Goal: Task Accomplishment & Management: Use online tool/utility

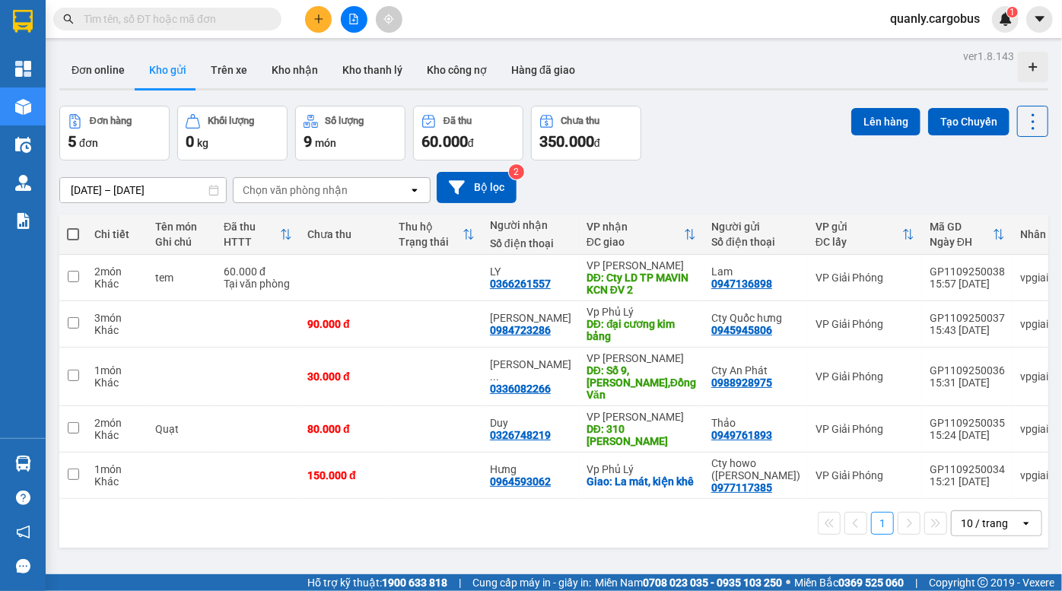
click at [719, 145] on div "Đơn hàng 5 đơn Khối lượng 0 kg Số lượng 9 món Đã thu 60.000 đ Chưa thu 350.000 …" at bounding box center [553, 133] width 989 height 55
click at [753, 126] on div "Đơn hàng 5 đơn Khối lượng 0 kg Số lượng 9 món Đã thu 60.000 đ Chưa thu 350.000 …" at bounding box center [553, 133] width 989 height 55
click at [701, 134] on div "Đơn hàng 5 đơn Khối lượng 0 kg Số lượng 9 món Đã thu 60.000 đ Chưa thu 350.000 …" at bounding box center [553, 133] width 989 height 55
click at [807, 108] on div "Đơn hàng 5 đơn Khối lượng 0 kg Số lượng 9 món Đã thu 60.000 đ Chưa thu 350.000 …" at bounding box center [553, 133] width 989 height 55
click at [778, 61] on div "Đơn online Kho gửi Trên xe Kho nhận Kho thanh lý Kho công nợ Hàng đã giao" at bounding box center [553, 72] width 989 height 40
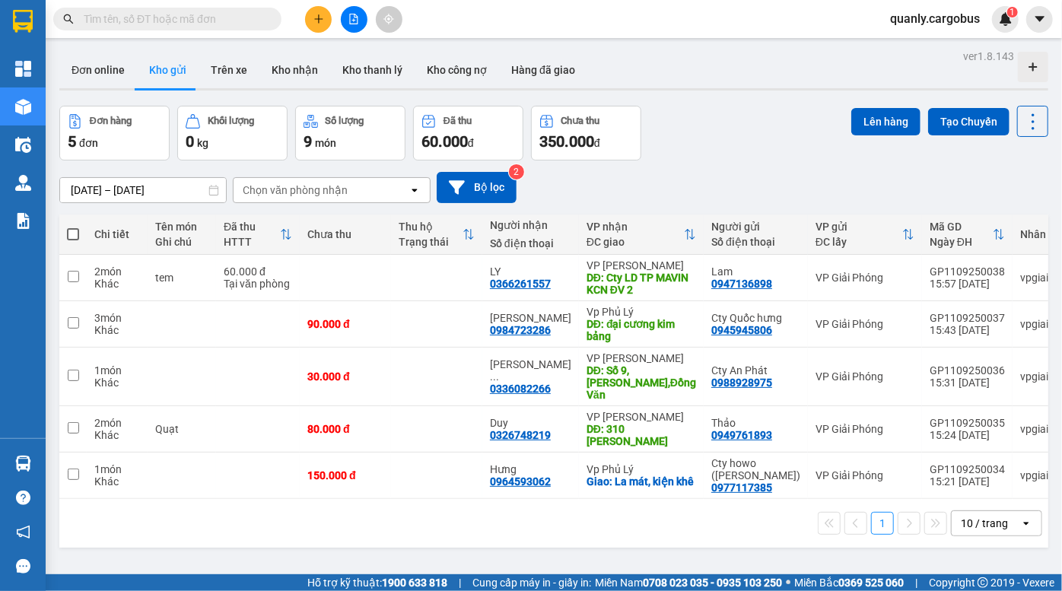
drag, startPoint x: 720, startPoint y: 170, endPoint x: 404, endPoint y: 6, distance: 355.7
click at [715, 164] on div "09/09/2025 – 11/09/2025 Press the down arrow key to interact with the calendar …" at bounding box center [553, 188] width 989 height 54
click at [779, 129] on div "Đơn hàng 5 đơn Khối lượng 0 kg Số lượng 9 món Đã thu 60.000 đ Chưa thu 350.000 …" at bounding box center [553, 133] width 989 height 55
click at [740, 161] on div "09/09/2025 – 11/09/2025 Press the down arrow key to interact with the calendar …" at bounding box center [553, 188] width 989 height 54
click at [693, 69] on div "Đơn online Kho gửi Trên xe Kho nhận Kho thanh lý Kho công nợ Hàng đã giao" at bounding box center [553, 72] width 989 height 40
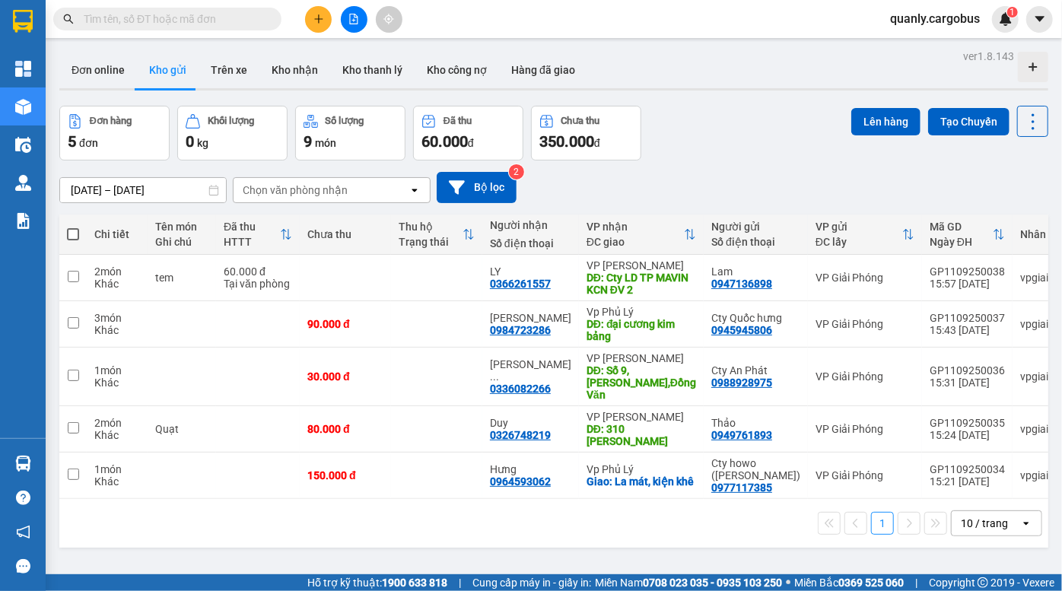
click at [708, 94] on div "ver 1.8.143 Đơn online Kho gửi Trên xe Kho nhận Kho thanh lý Kho công nợ Hàng đ…" at bounding box center [553, 341] width 1001 height 591
click at [665, 131] on div "Đơn hàng 5 đơn Khối lượng 0 kg Số lượng 9 món Đã thu 60.000 đ Chưa thu 350.000 …" at bounding box center [553, 133] width 989 height 55
click at [743, 139] on div "Đơn hàng 5 đơn Khối lượng 0 kg Số lượng 9 món Đã thu 60.000 đ Chưa thu 350.000 …" at bounding box center [553, 133] width 989 height 55
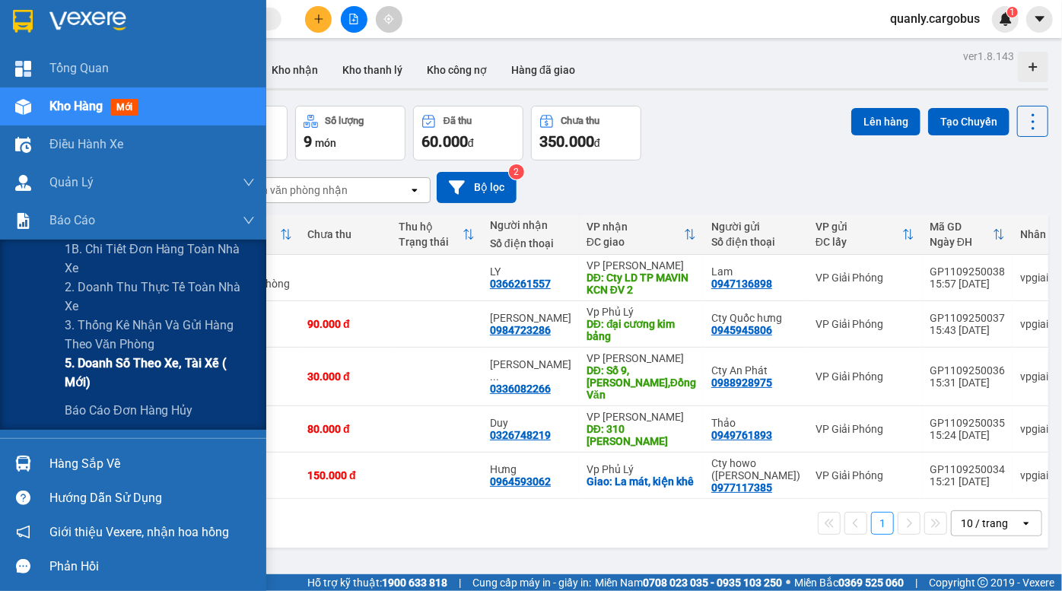
click at [123, 366] on span "5. Doanh số theo xe, tài xế ( mới)" at bounding box center [160, 373] width 190 height 38
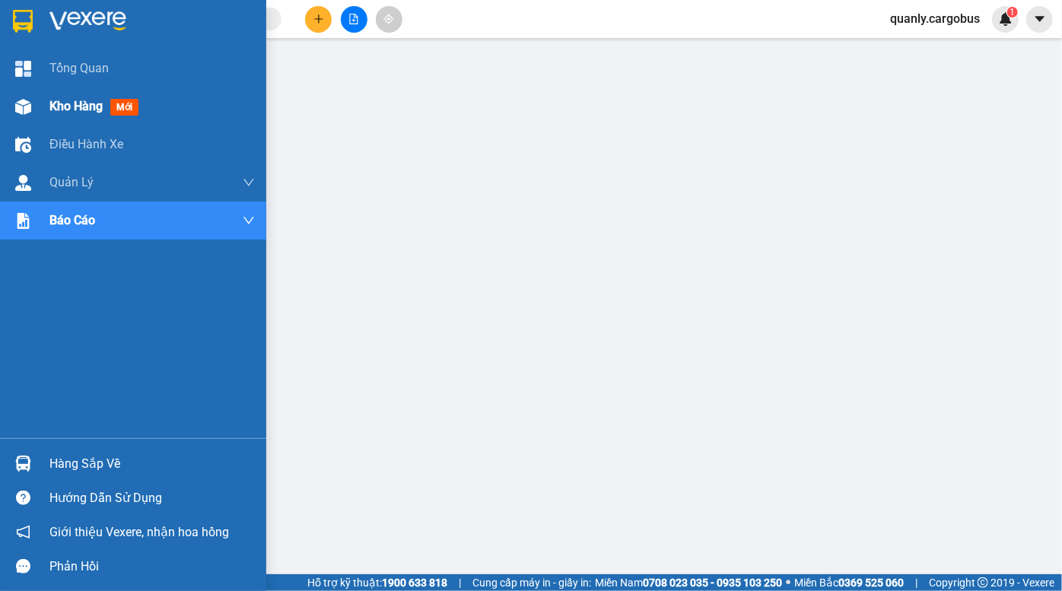
click at [34, 106] on div at bounding box center [23, 107] width 27 height 27
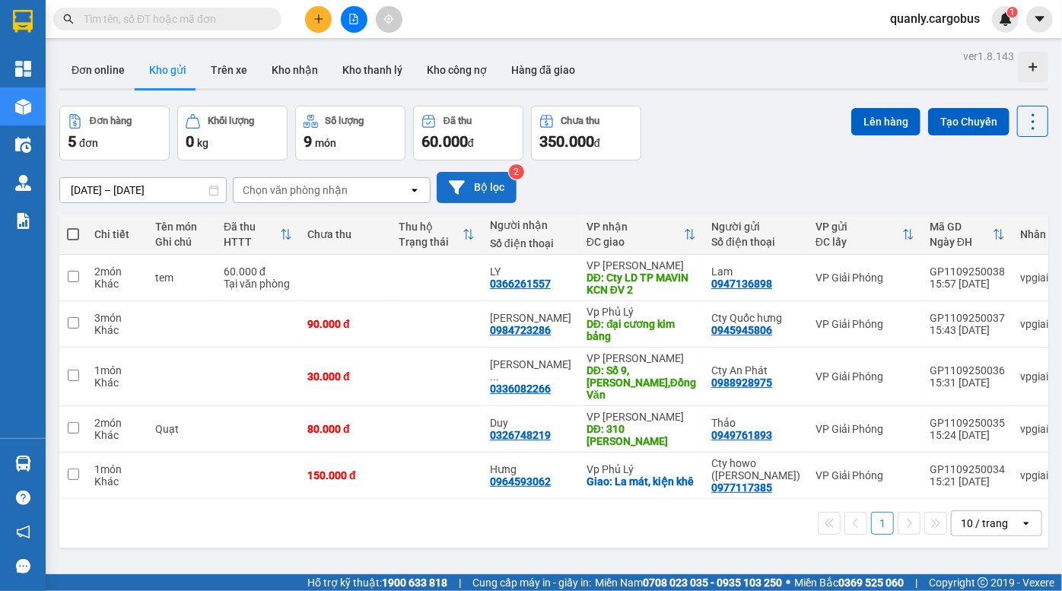
click at [479, 190] on button "Bộ lọc" at bounding box center [477, 187] width 80 height 31
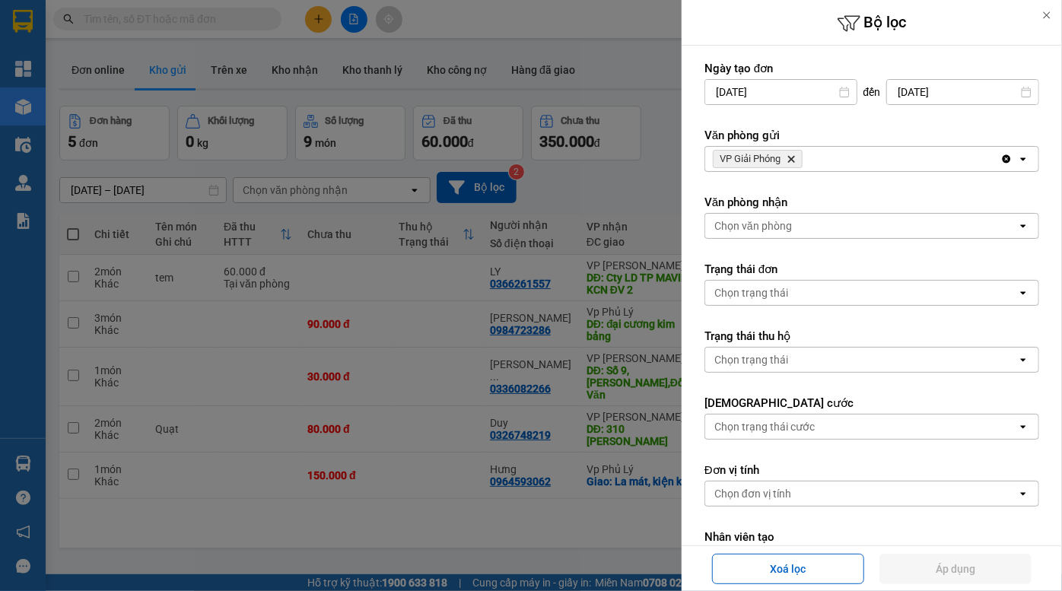
click at [825, 160] on div "VP Giải Phóng Delete" at bounding box center [852, 159] width 295 height 24
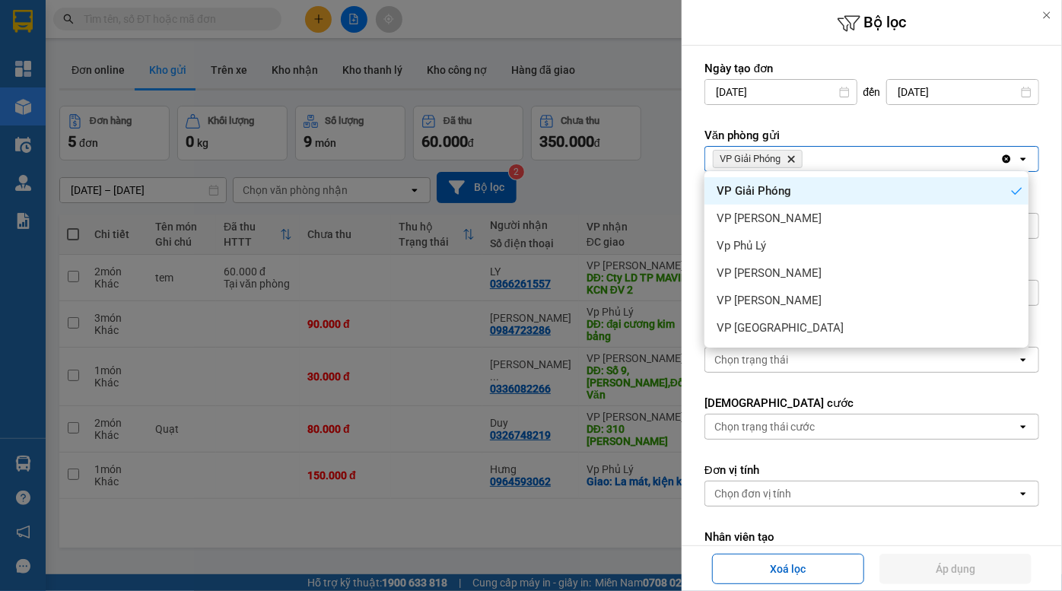
click at [791, 156] on icon "VP Giải Phóng, close by backspace" at bounding box center [791, 159] width 7 height 7
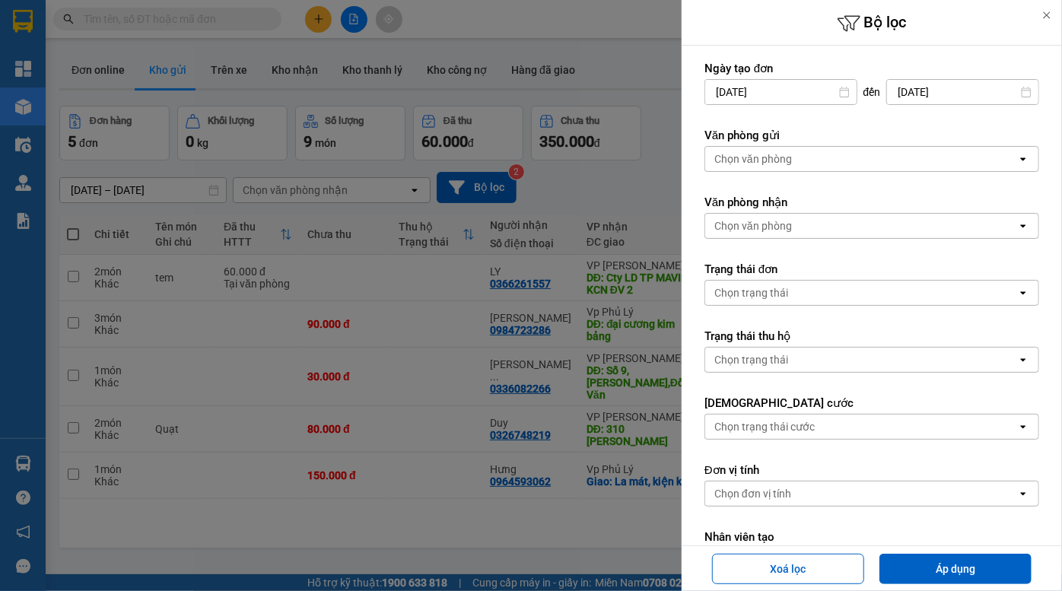
click at [792, 161] on div "Chọn văn phòng" at bounding box center [861, 159] width 312 height 24
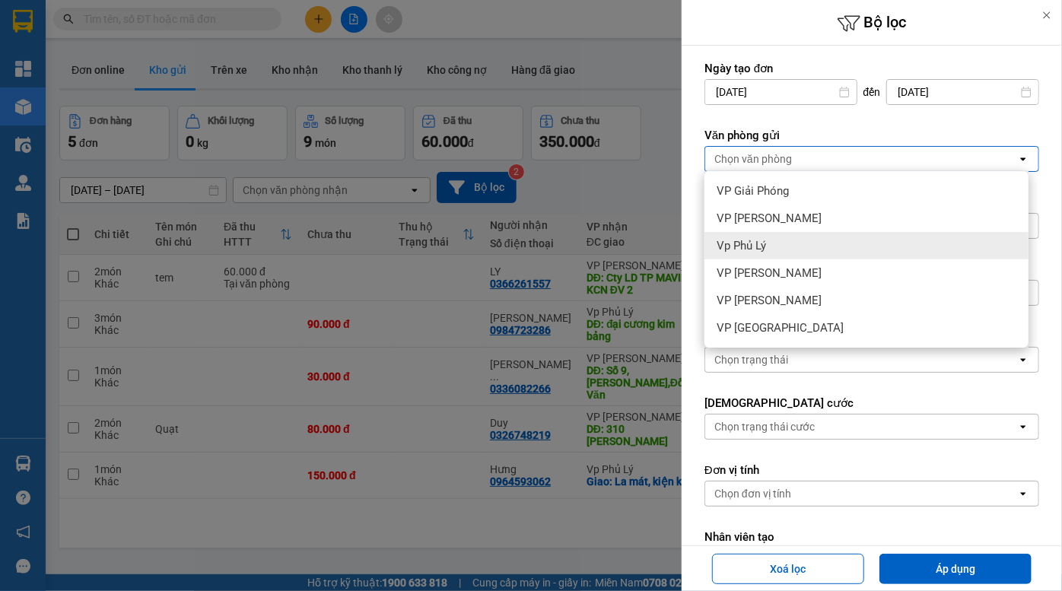
click at [768, 244] on div "Vp Phủ Lý" at bounding box center [867, 245] width 324 height 27
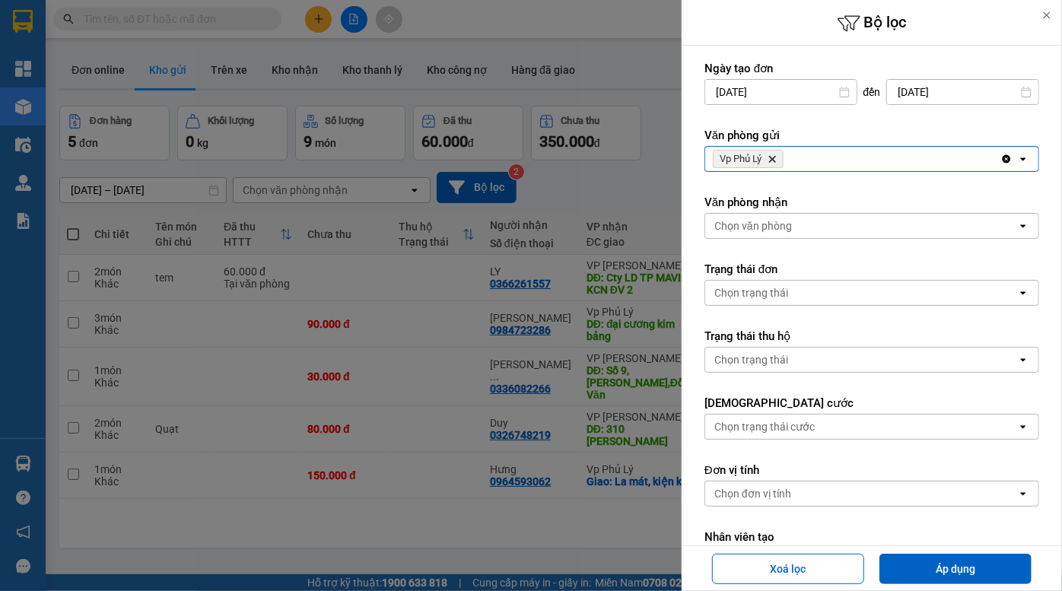
click at [815, 167] on div "Vp Phủ [PERSON_NAME]" at bounding box center [852, 159] width 295 height 24
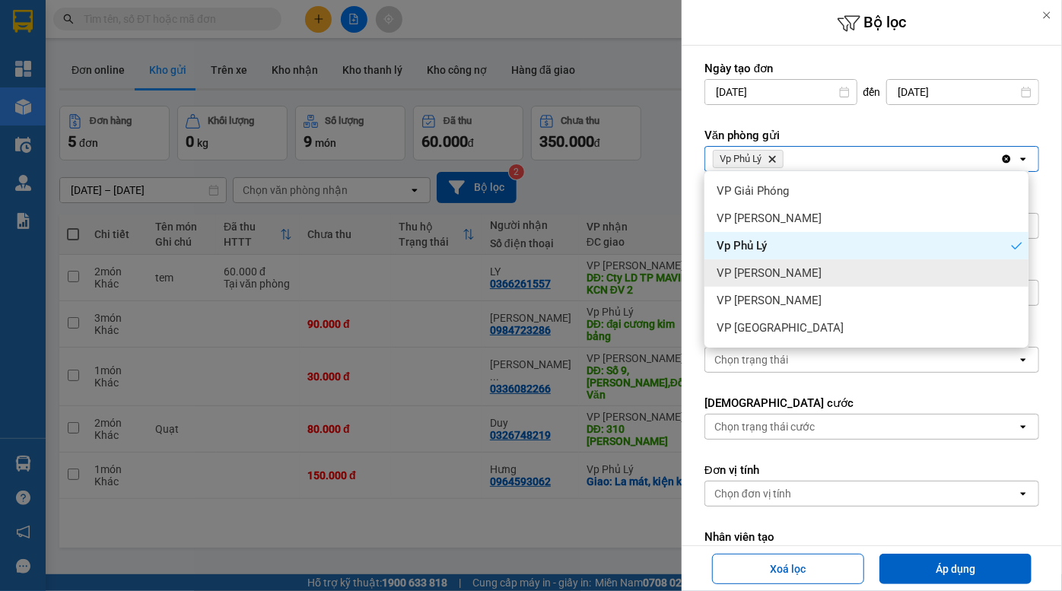
click at [785, 274] on div "VP [PERSON_NAME]" at bounding box center [867, 272] width 324 height 27
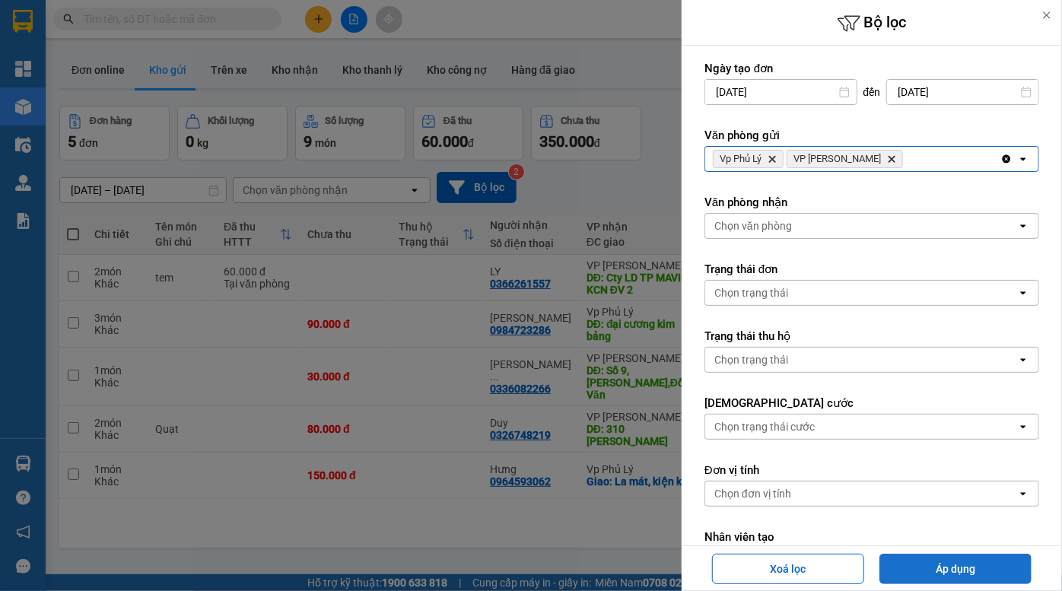
click at [940, 563] on button "Áp dụng" at bounding box center [956, 569] width 152 height 30
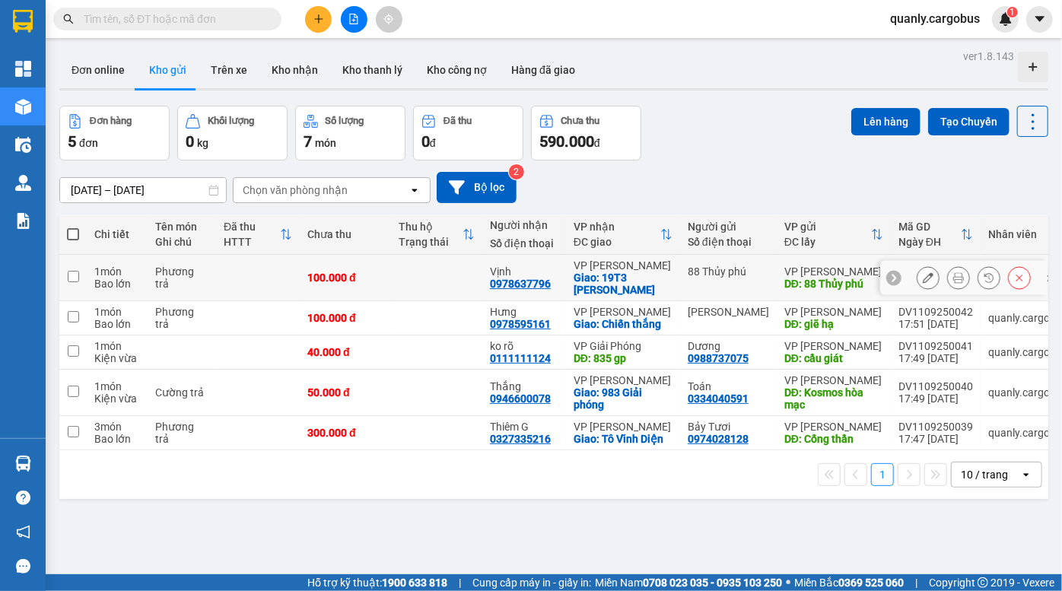
click at [69, 272] on input "checkbox" at bounding box center [73, 276] width 11 height 11
checkbox input "true"
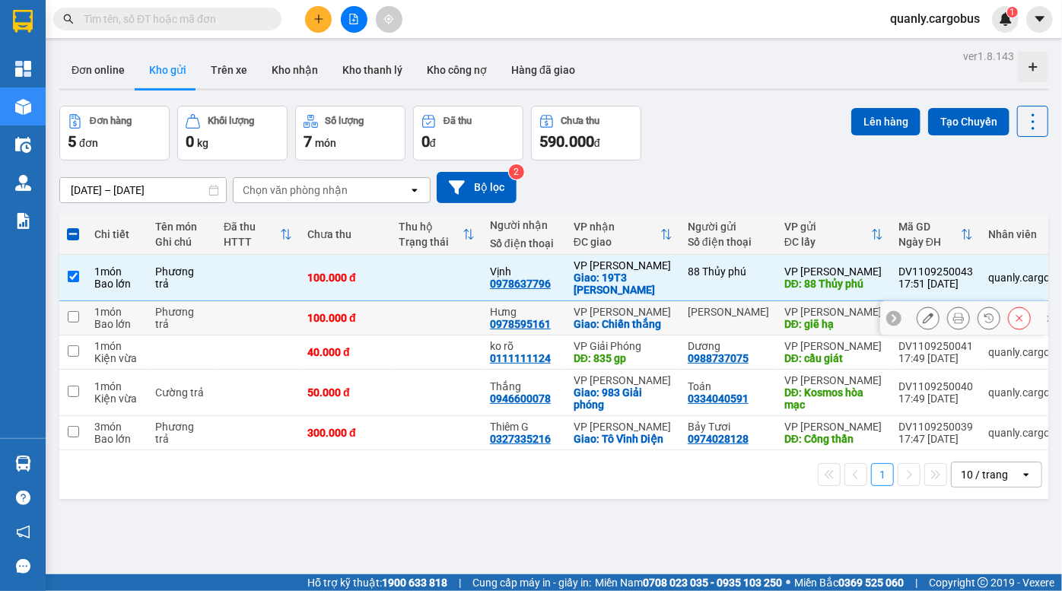
click at [68, 315] on input "checkbox" at bounding box center [73, 316] width 11 height 11
checkbox input "true"
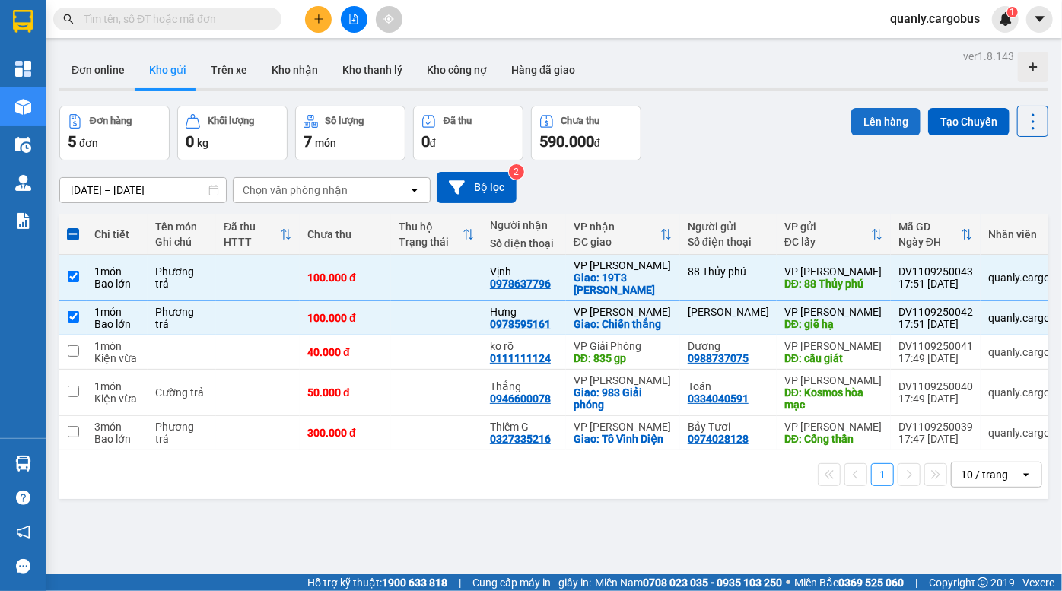
click at [867, 122] on button "Lên hàng" at bounding box center [886, 121] width 69 height 27
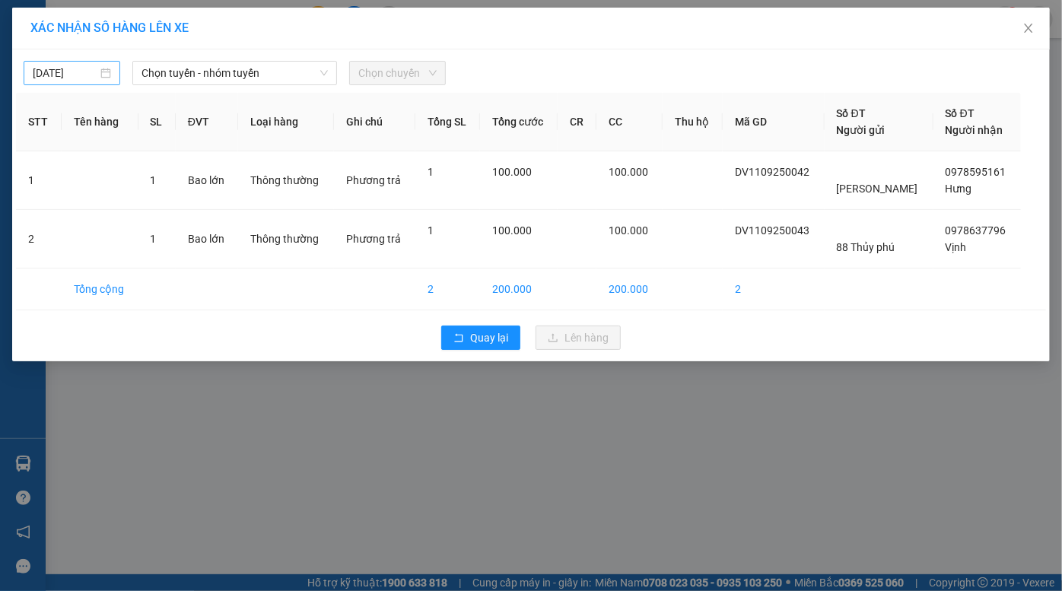
click at [56, 69] on input "[DATE]" at bounding box center [65, 73] width 65 height 17
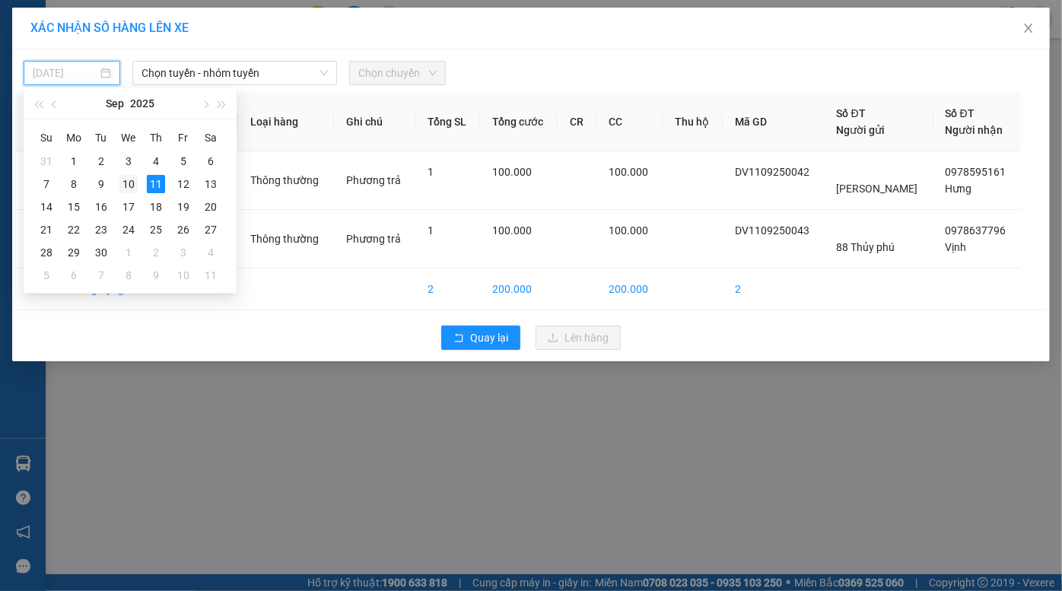
click at [126, 183] on div "10" at bounding box center [128, 184] width 18 height 18
type input "[DATE]"
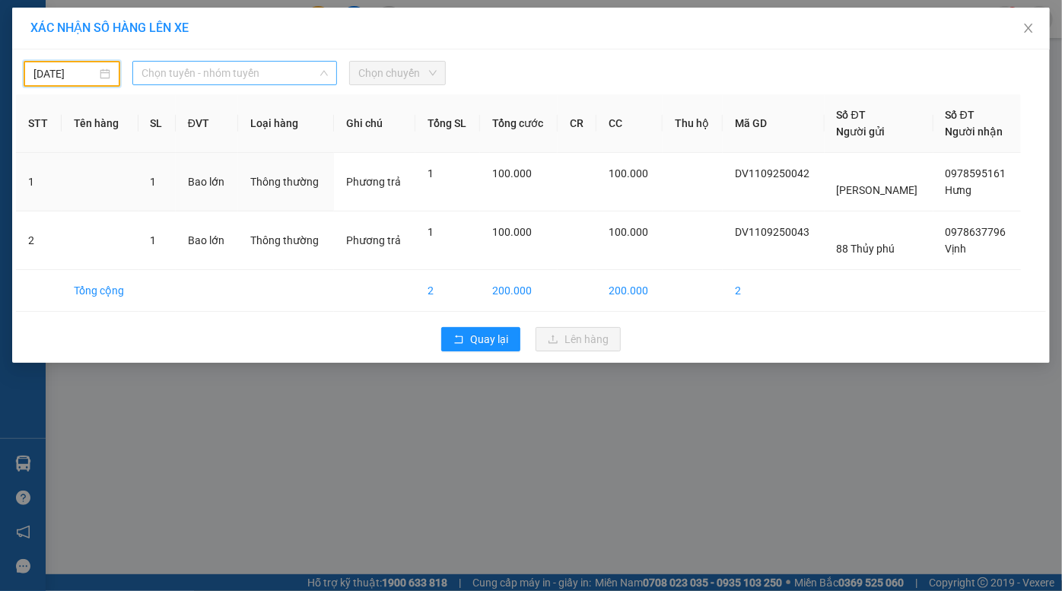
click at [253, 78] on span "Chọn tuyến - nhóm tuyến" at bounding box center [235, 73] width 187 height 23
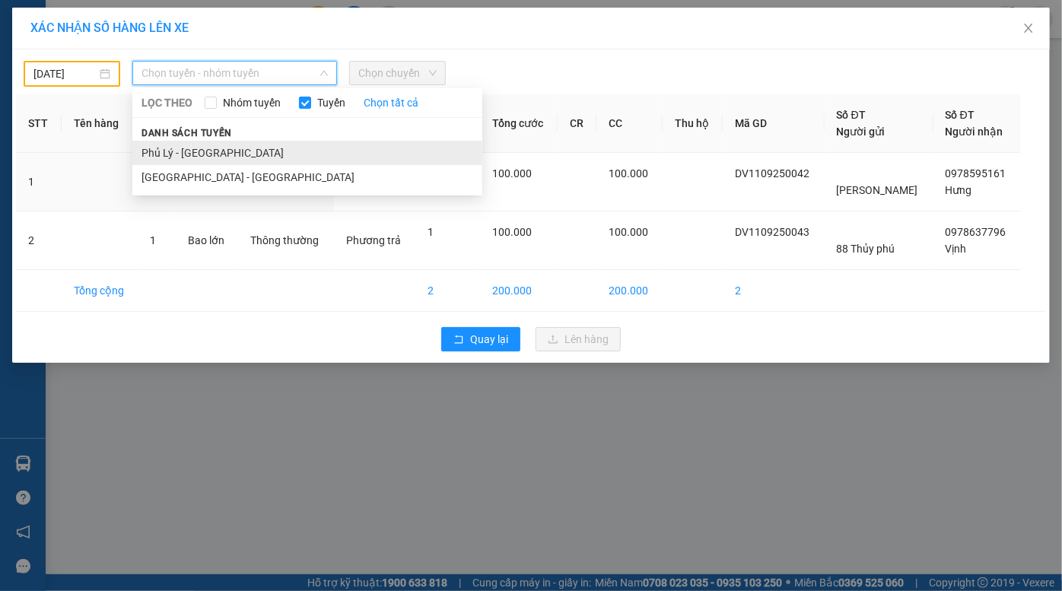
click at [191, 146] on li "Phủ Lý - [GEOGRAPHIC_DATA]" at bounding box center [307, 153] width 350 height 24
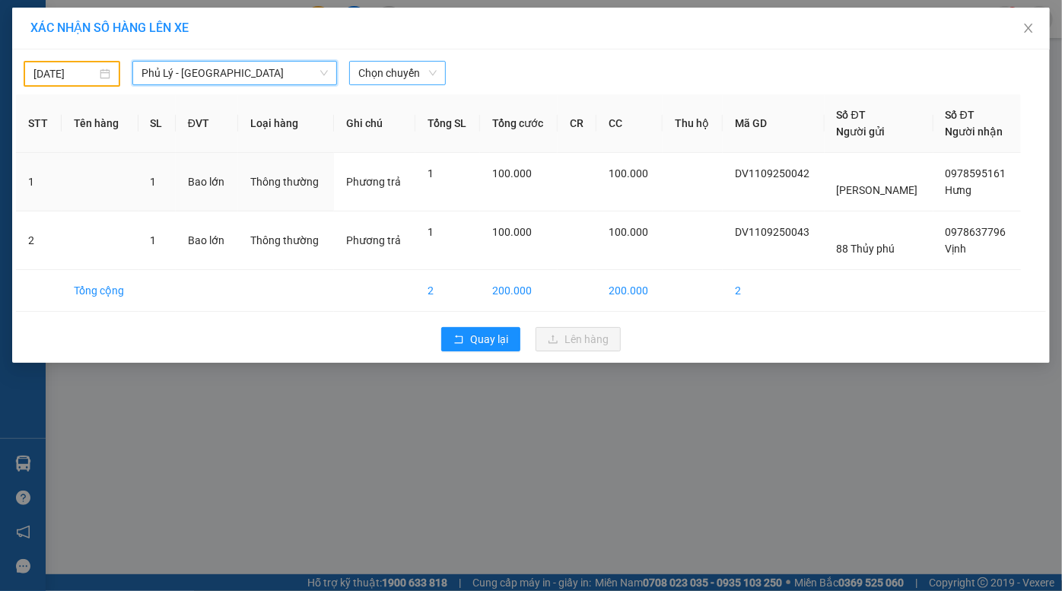
click at [393, 72] on span "Chọn chuyến" at bounding box center [397, 73] width 78 height 23
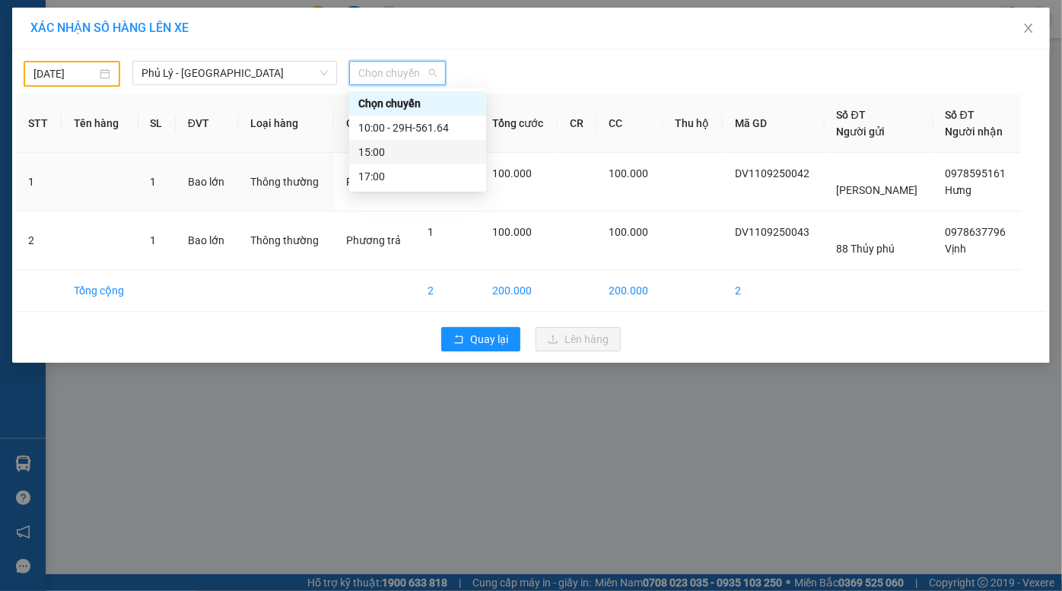
click at [396, 157] on div "15:00" at bounding box center [417, 152] width 119 height 17
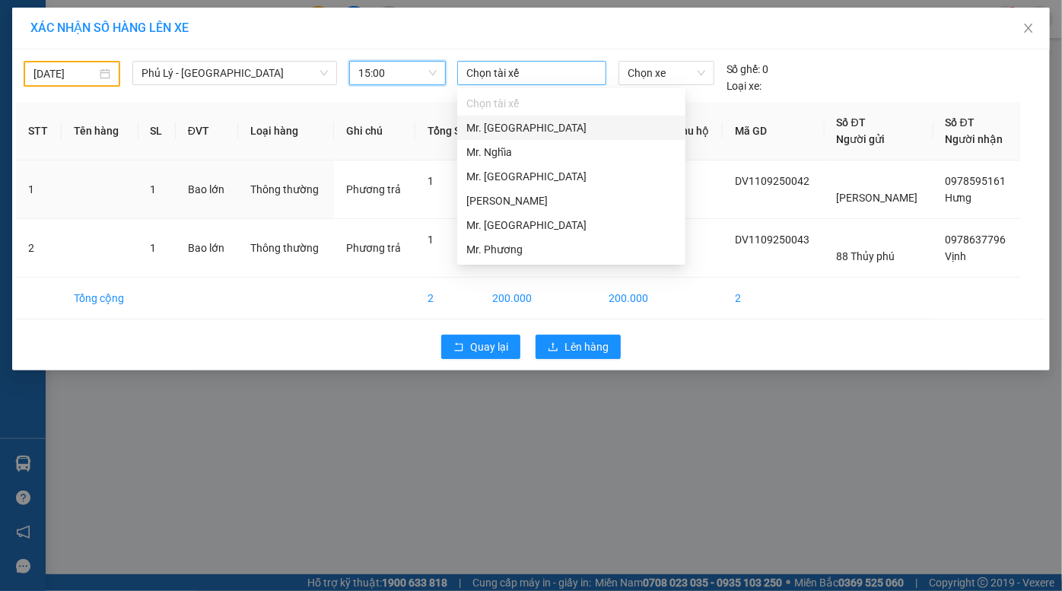
click at [511, 78] on div at bounding box center [532, 73] width 142 height 18
click at [502, 253] on div "Mr. Phương" at bounding box center [571, 249] width 210 height 17
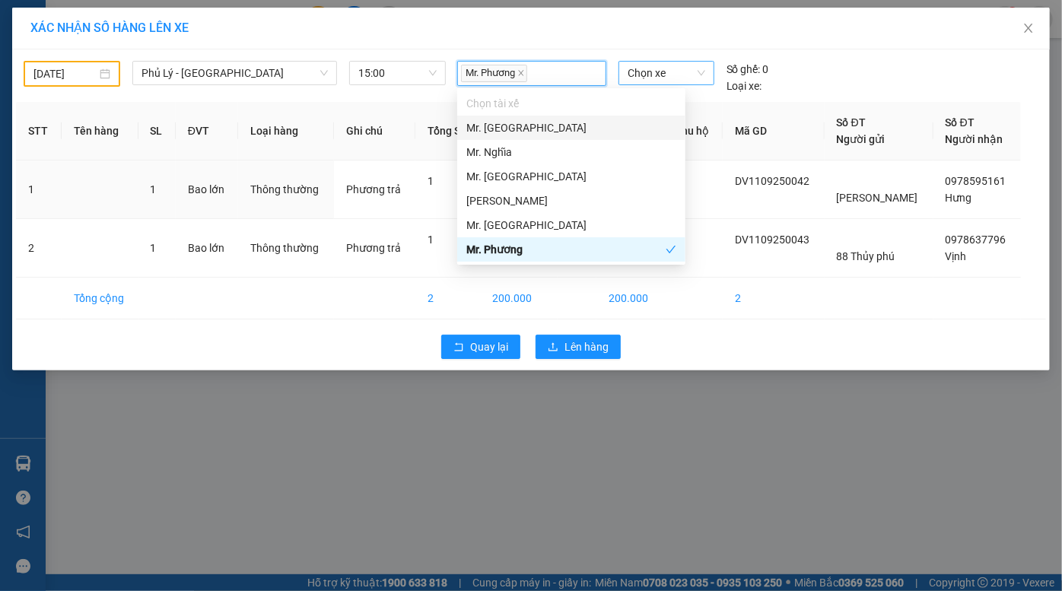
click at [657, 75] on span "Chọn xe" at bounding box center [667, 73] width 78 height 23
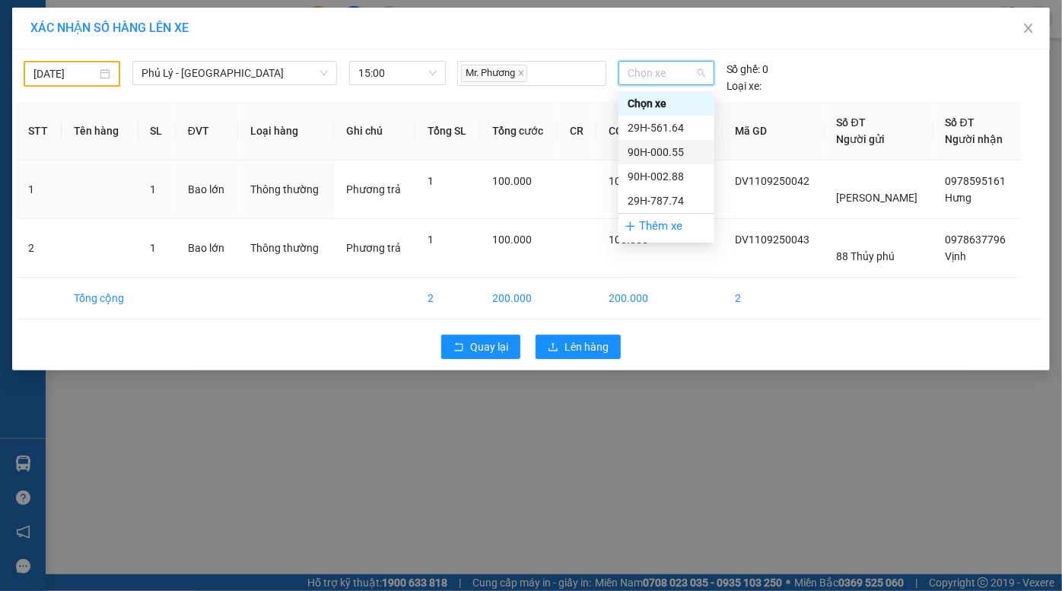
click at [677, 158] on div "90H-000.55" at bounding box center [667, 152] width 78 height 17
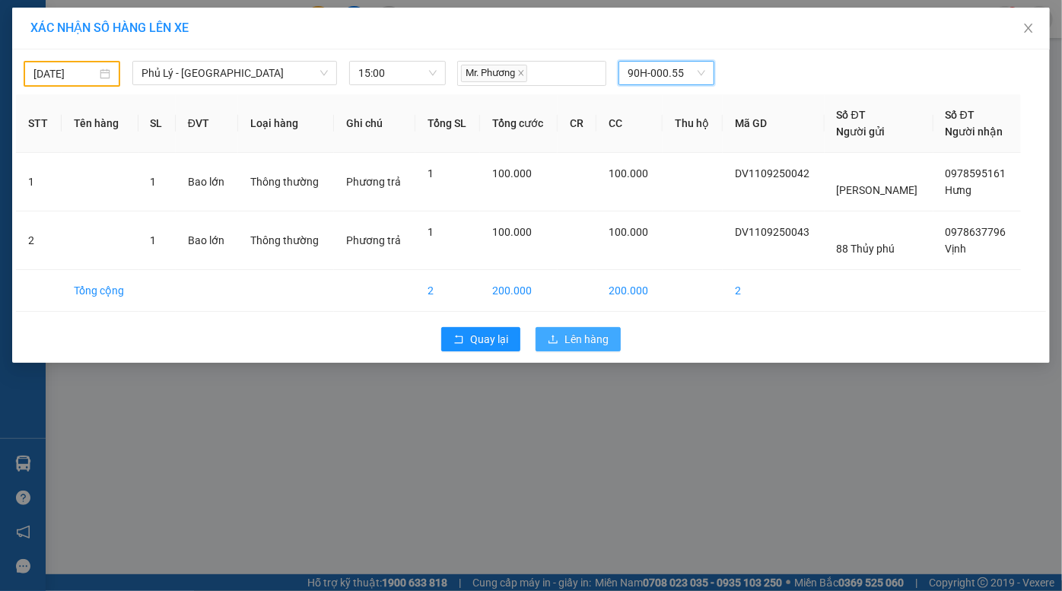
click at [592, 339] on span "Lên hàng" at bounding box center [587, 339] width 44 height 17
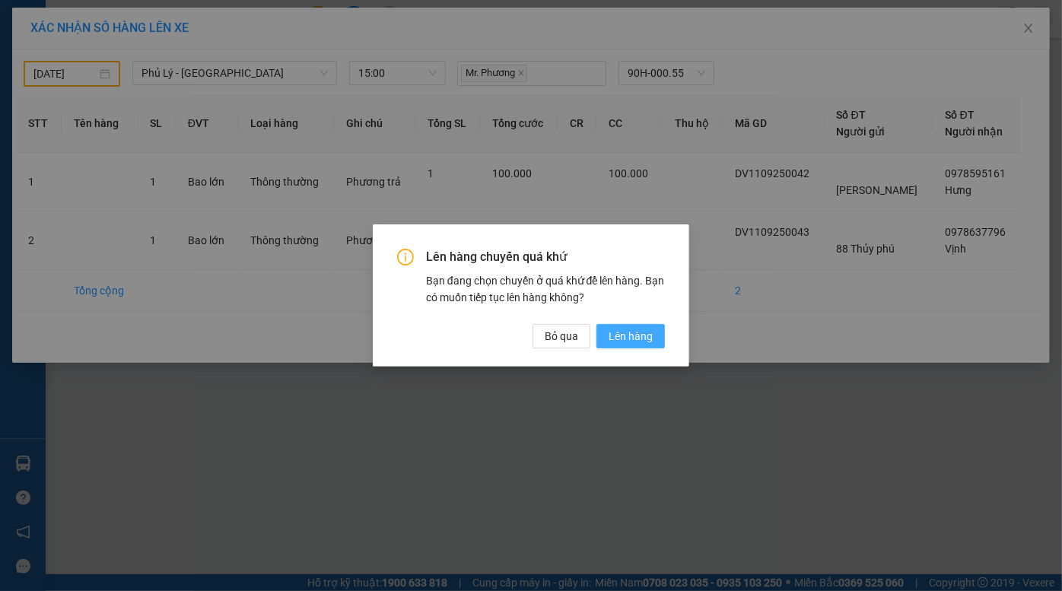
click at [619, 329] on span "Lên hàng" at bounding box center [631, 336] width 44 height 17
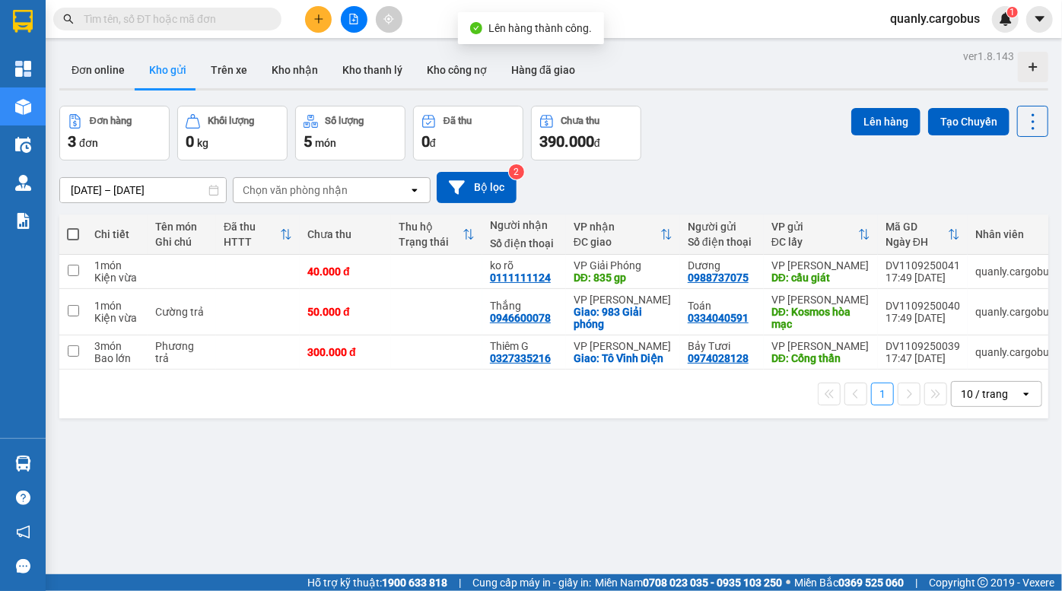
click at [74, 234] on span at bounding box center [73, 234] width 12 height 12
click at [73, 227] on input "checkbox" at bounding box center [73, 227] width 0 height 0
checkbox input "true"
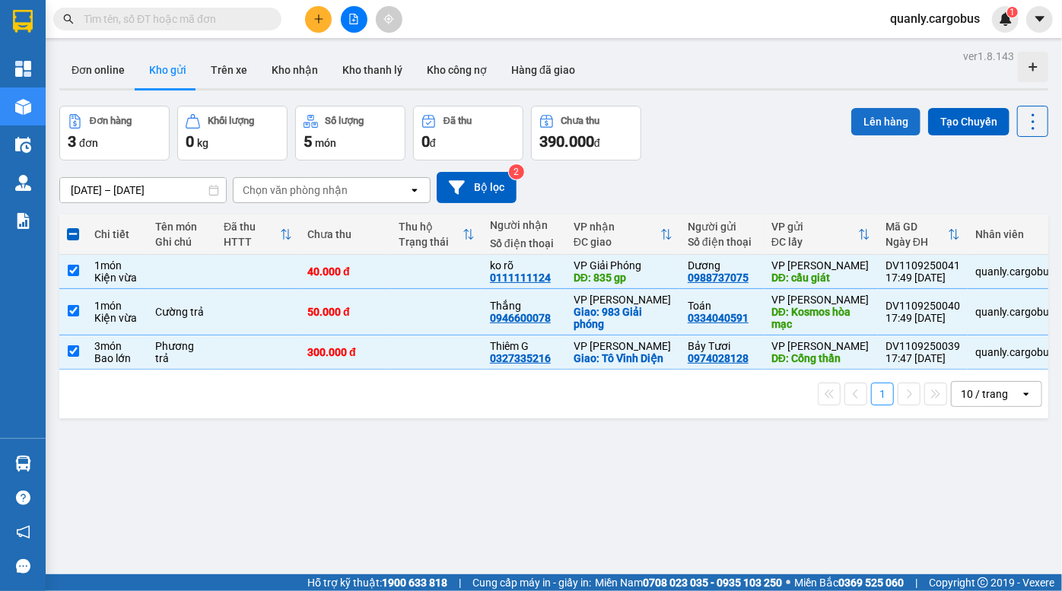
click at [875, 119] on button "Lên hàng" at bounding box center [886, 121] width 69 height 27
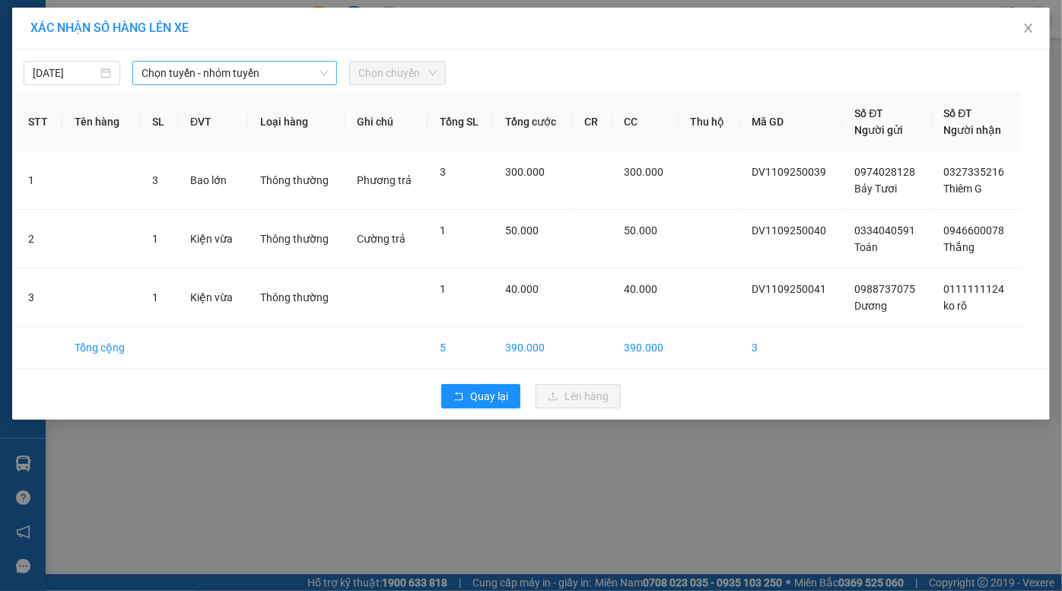
click at [212, 75] on span "Chọn tuyến - nhóm tuyến" at bounding box center [235, 73] width 187 height 23
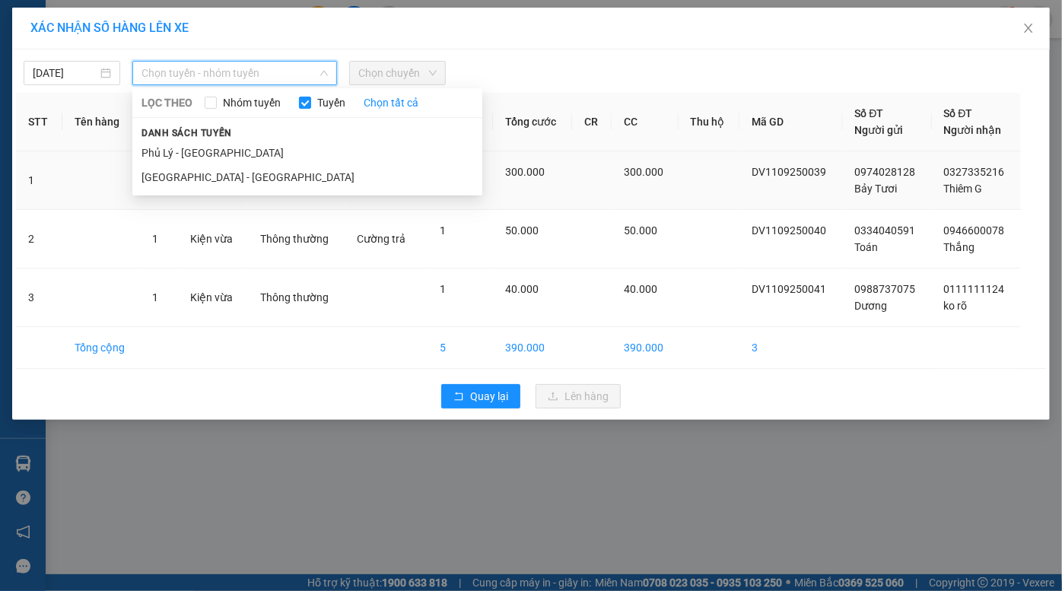
click at [208, 159] on li "Phủ Lý - [GEOGRAPHIC_DATA]" at bounding box center [307, 153] width 350 height 24
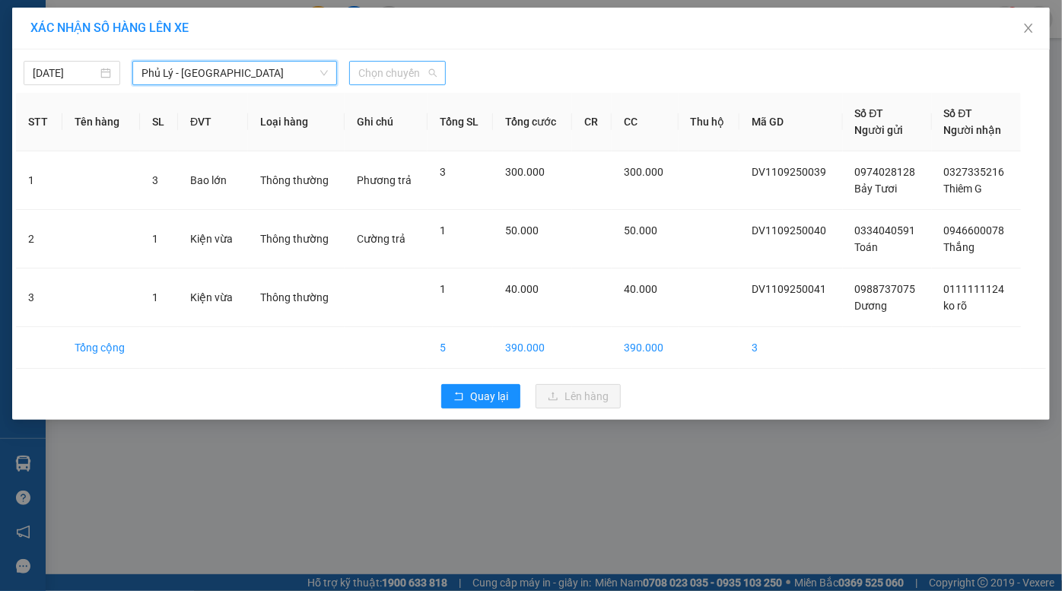
click at [404, 76] on span "Chọn chuyến" at bounding box center [397, 73] width 78 height 23
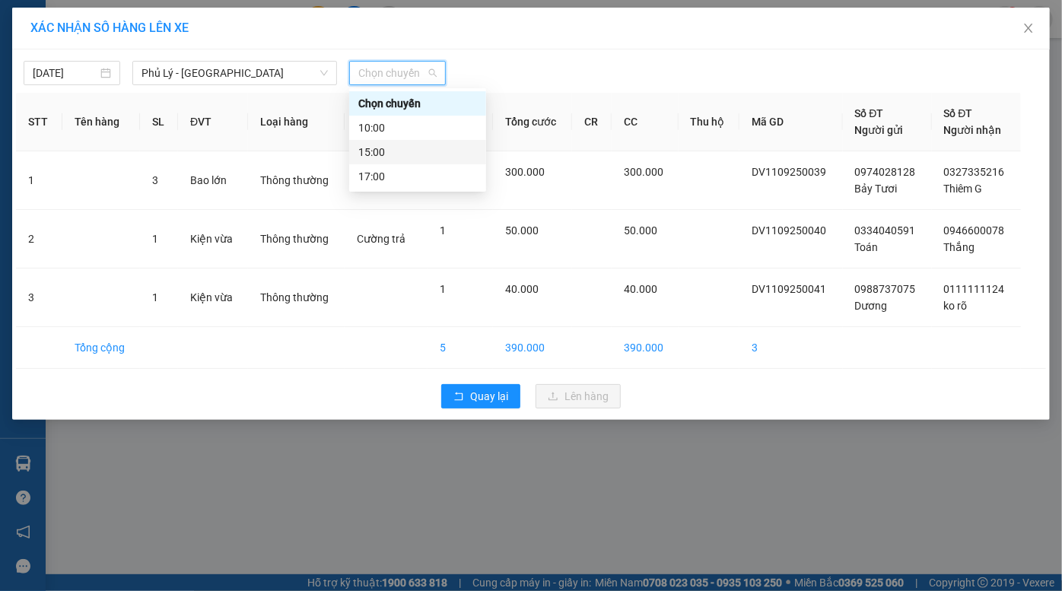
click at [395, 153] on div "15:00" at bounding box center [417, 152] width 119 height 17
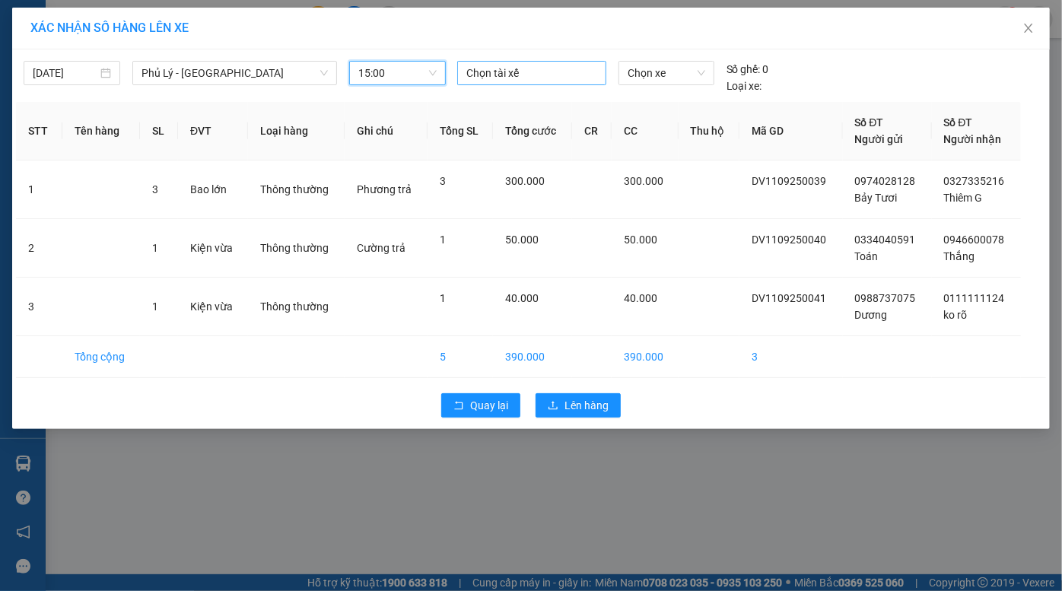
click at [527, 71] on div at bounding box center [532, 73] width 142 height 18
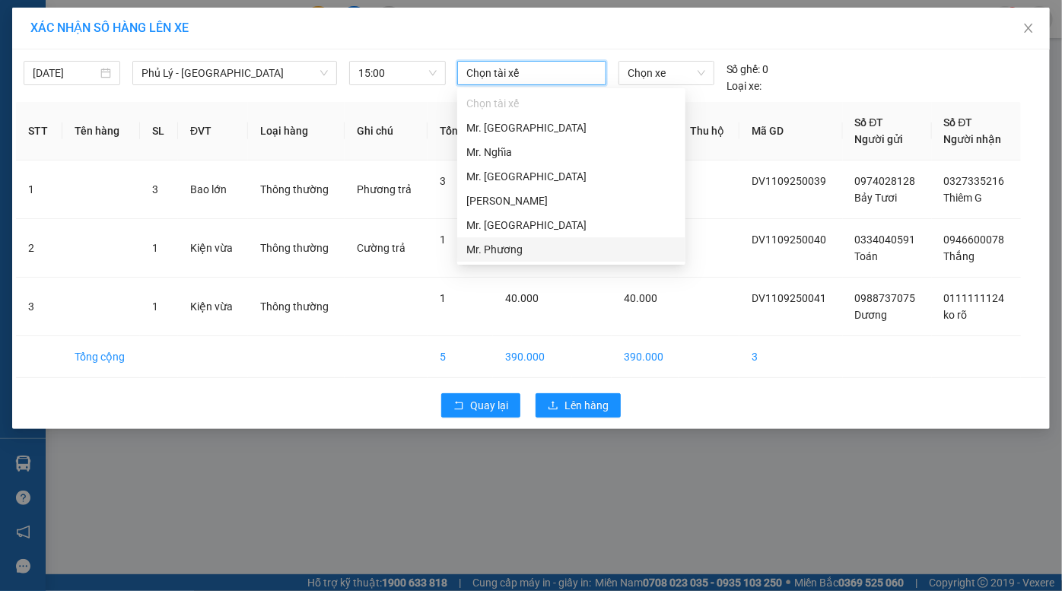
click at [510, 250] on div "Mr. Phương" at bounding box center [571, 249] width 210 height 17
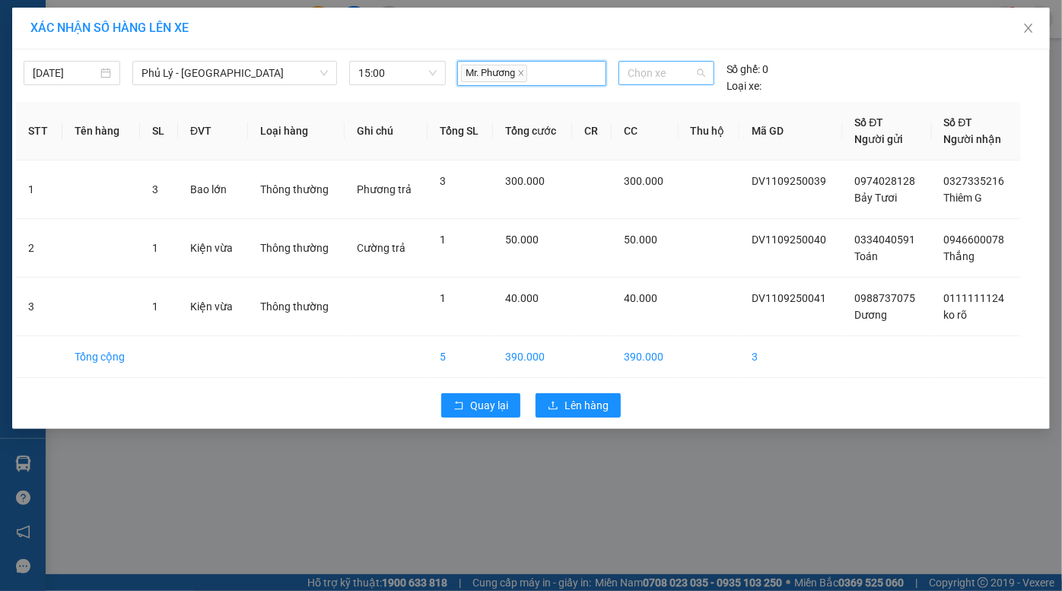
click at [648, 75] on span "Chọn xe" at bounding box center [667, 73] width 78 height 23
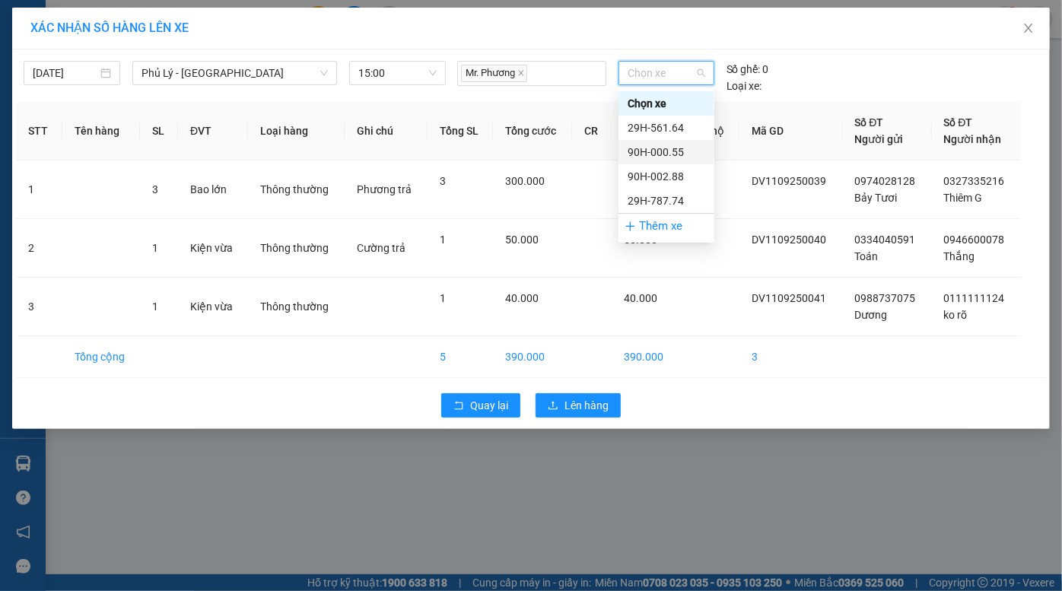
click at [669, 156] on div "90H-000.55" at bounding box center [667, 152] width 78 height 17
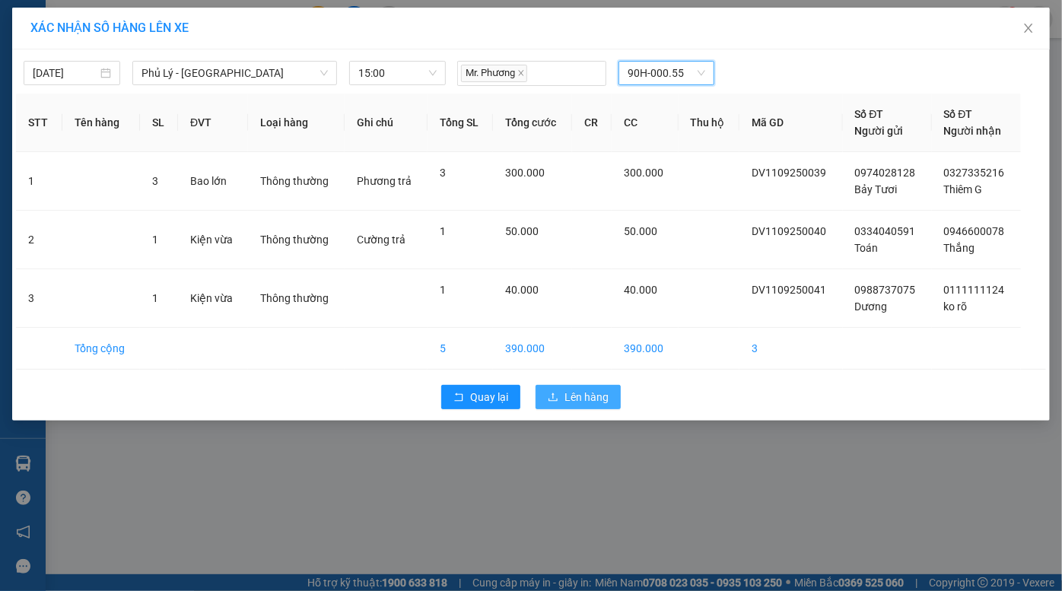
click at [585, 395] on span "Lên hàng" at bounding box center [587, 397] width 44 height 17
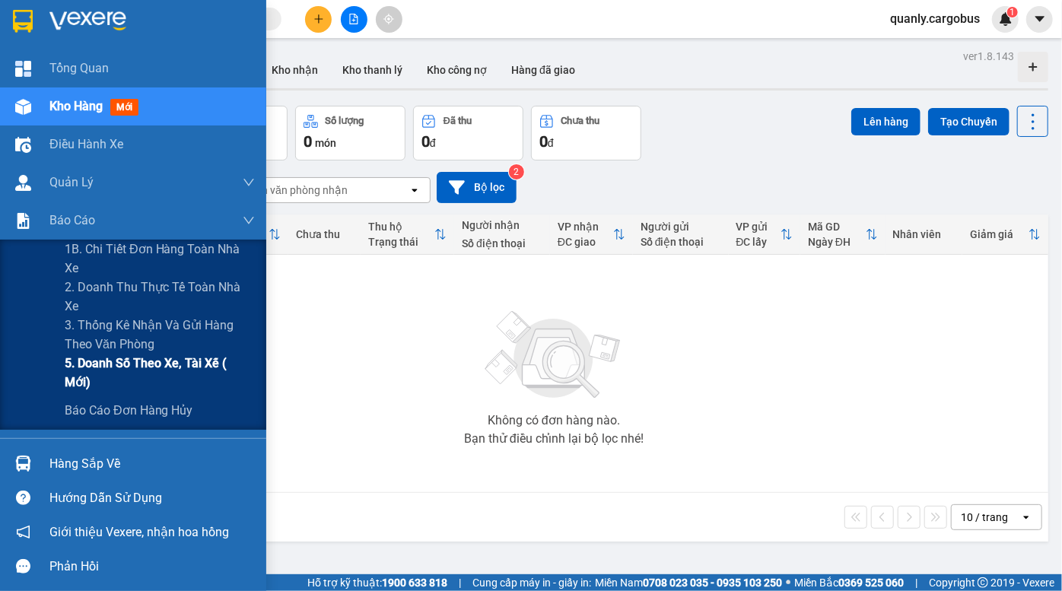
click at [143, 373] on span "5. Doanh số theo xe, tài xế ( mới)" at bounding box center [160, 373] width 190 height 38
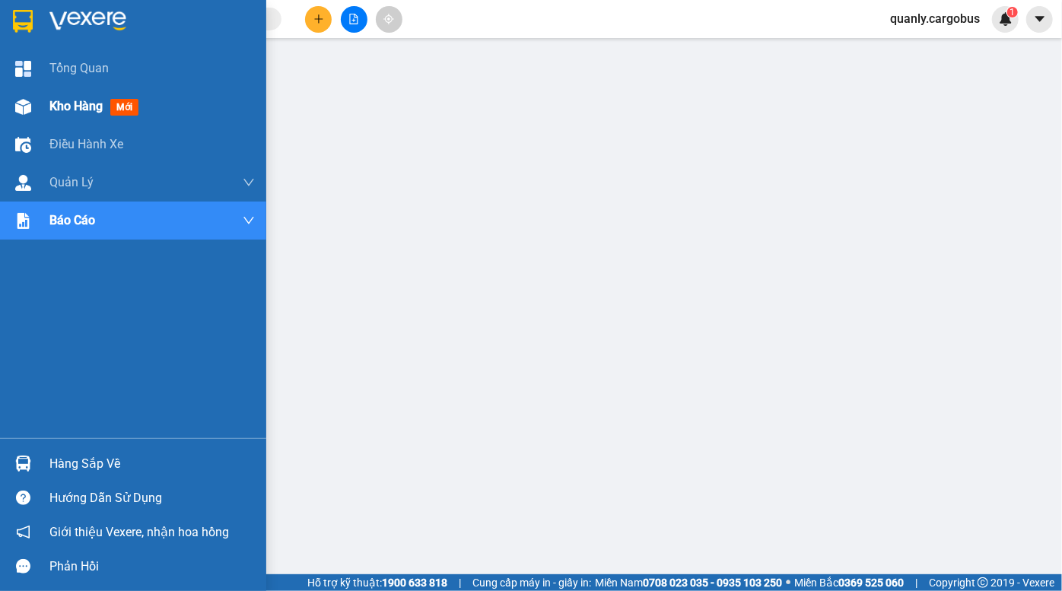
click at [30, 106] on img at bounding box center [23, 107] width 16 height 16
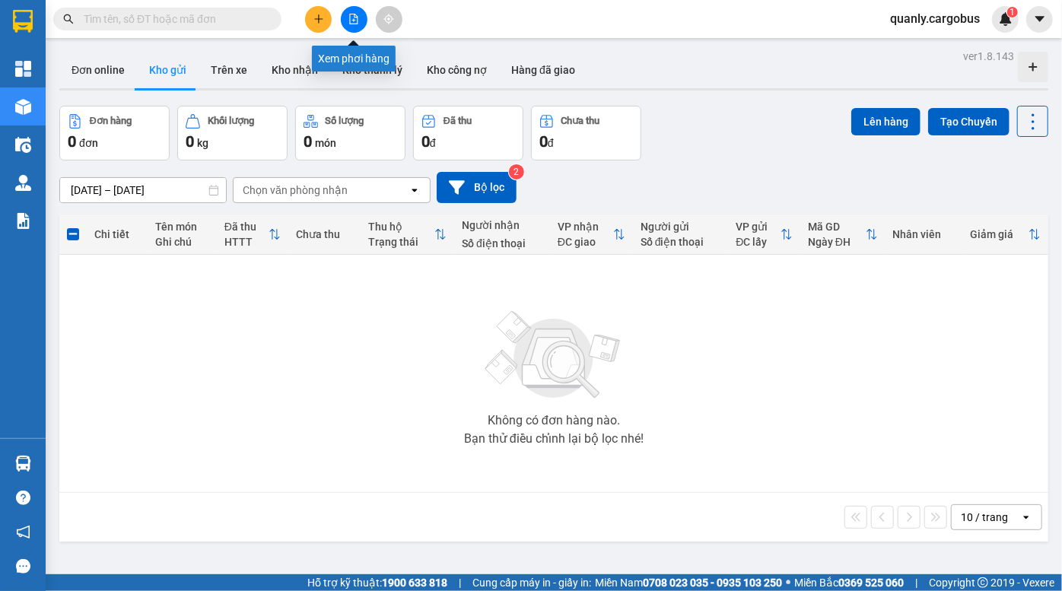
click at [354, 21] on icon "file-add" at bounding box center [354, 19] width 8 height 11
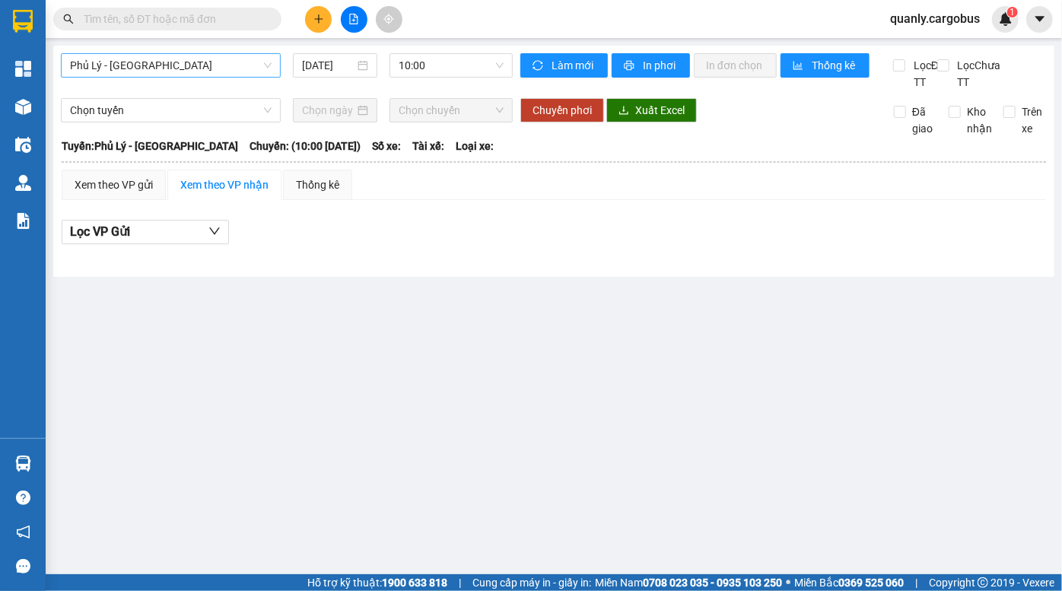
click at [174, 63] on span "Phủ Lý - [GEOGRAPHIC_DATA]" at bounding box center [171, 65] width 202 height 23
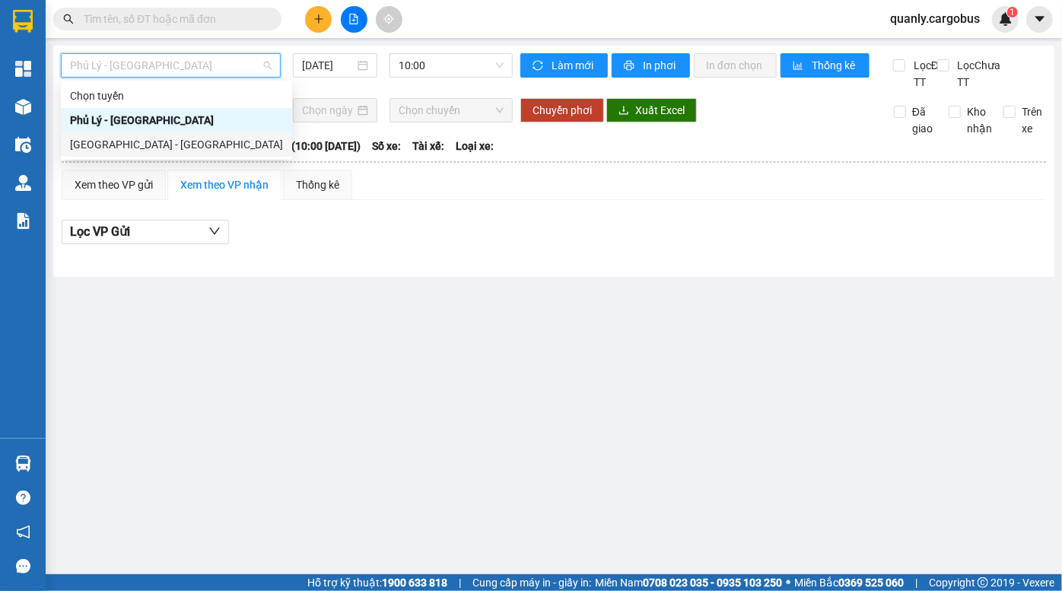
click at [114, 139] on div "[GEOGRAPHIC_DATA] - [GEOGRAPHIC_DATA]" at bounding box center [176, 144] width 213 height 17
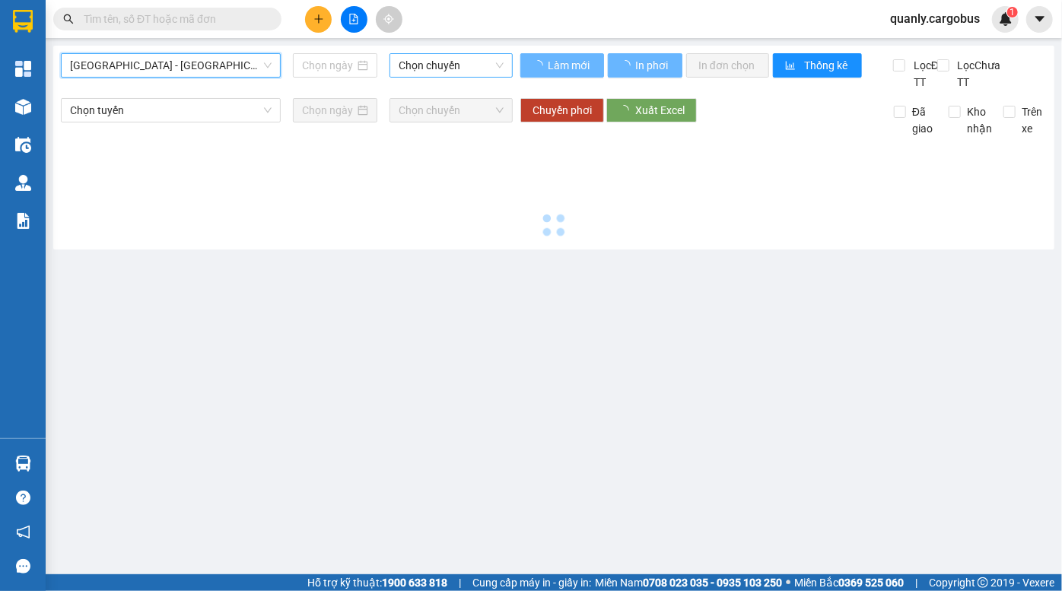
type input "[DATE]"
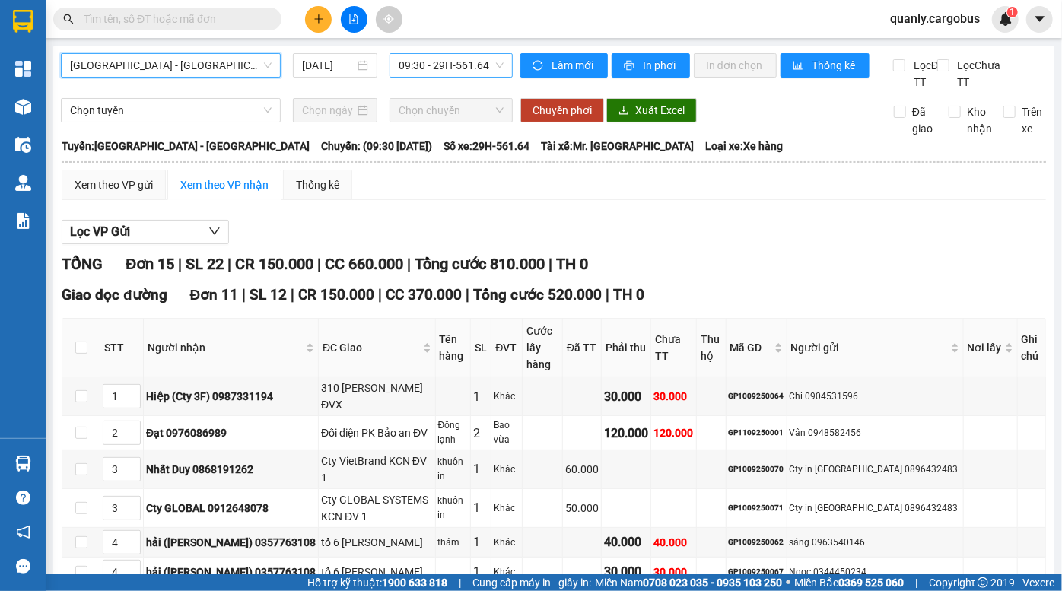
click at [442, 68] on span "09:30 - 29H-561.64" at bounding box center [451, 65] width 105 height 23
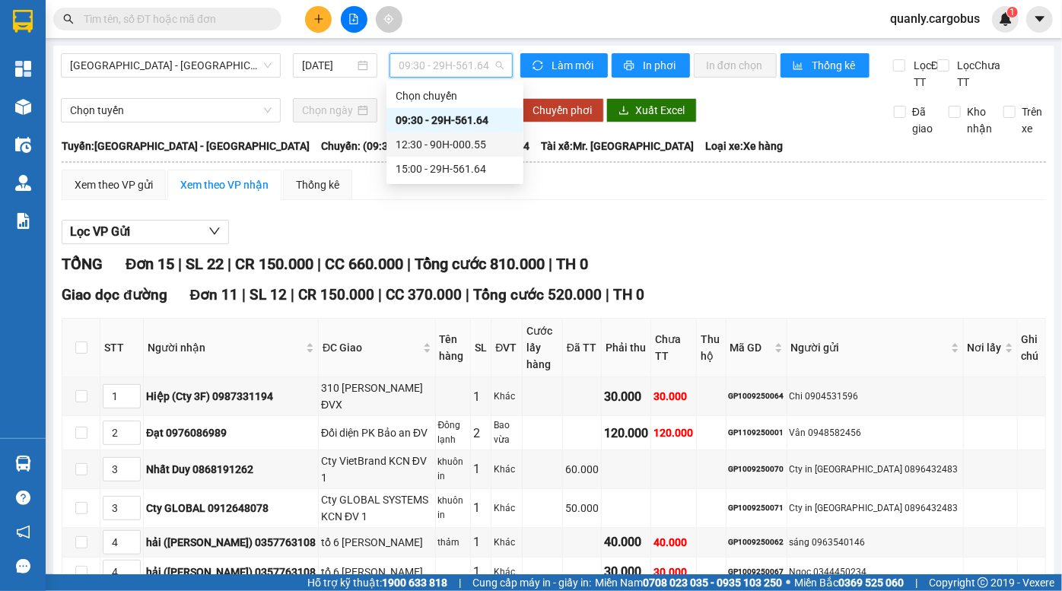
click at [446, 145] on div "12:30 - 90H-000.55" at bounding box center [455, 144] width 119 height 17
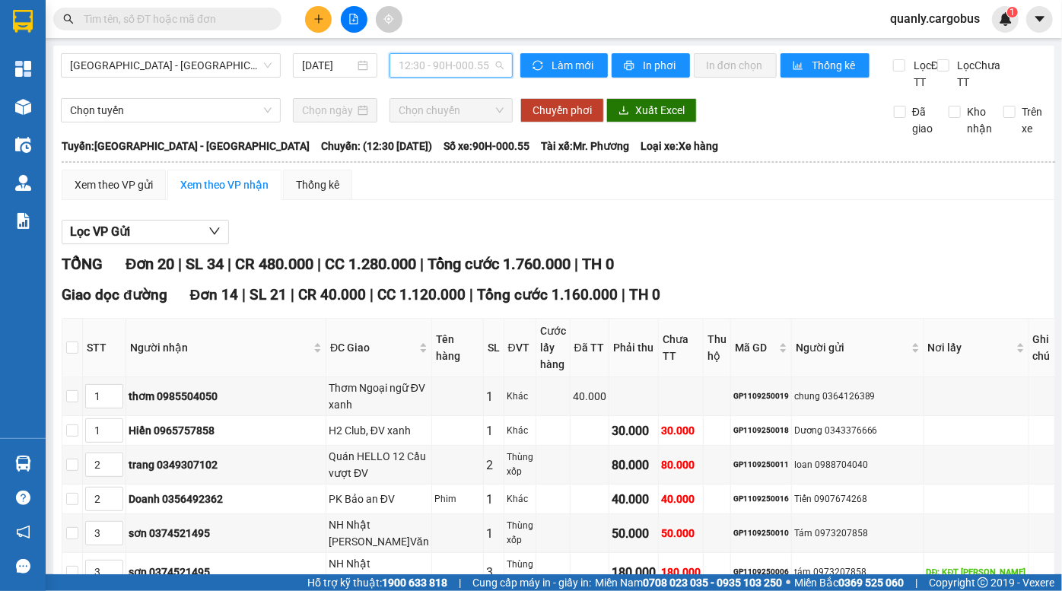
click at [439, 74] on span "12:30 - 90H-000.55" at bounding box center [451, 65] width 105 height 23
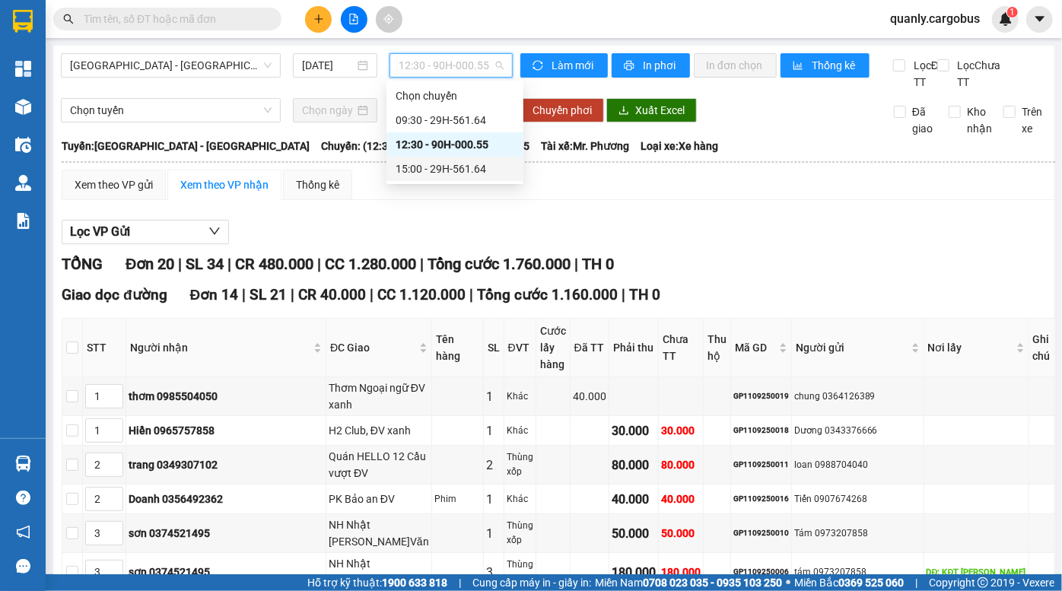
click at [438, 162] on div "15:00 - 29H-561.64" at bounding box center [455, 169] width 119 height 17
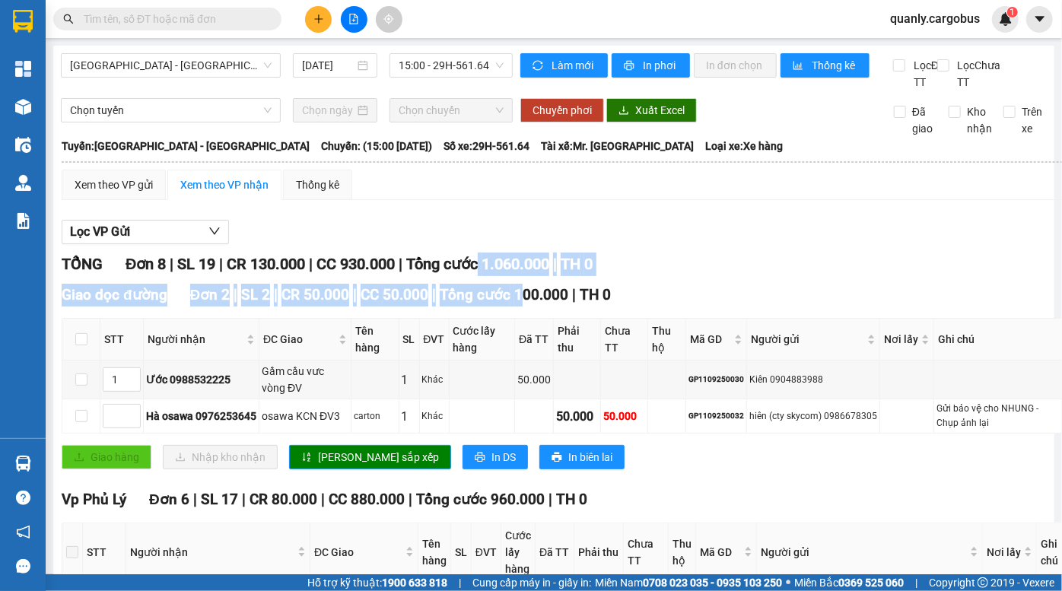
drag, startPoint x: 495, startPoint y: 279, endPoint x: 517, endPoint y: 307, distance: 35.7
click at [516, 305] on div "TỔNG Đơn 8 | SL 19 | CR 130.000 | CC 930.000 | Tổng cước 1.060.000 | TH 0 Giao …" at bounding box center [562, 557] width 1001 height 608
click at [517, 304] on span "Tổng cước 100.000" at bounding box center [504, 295] width 129 height 18
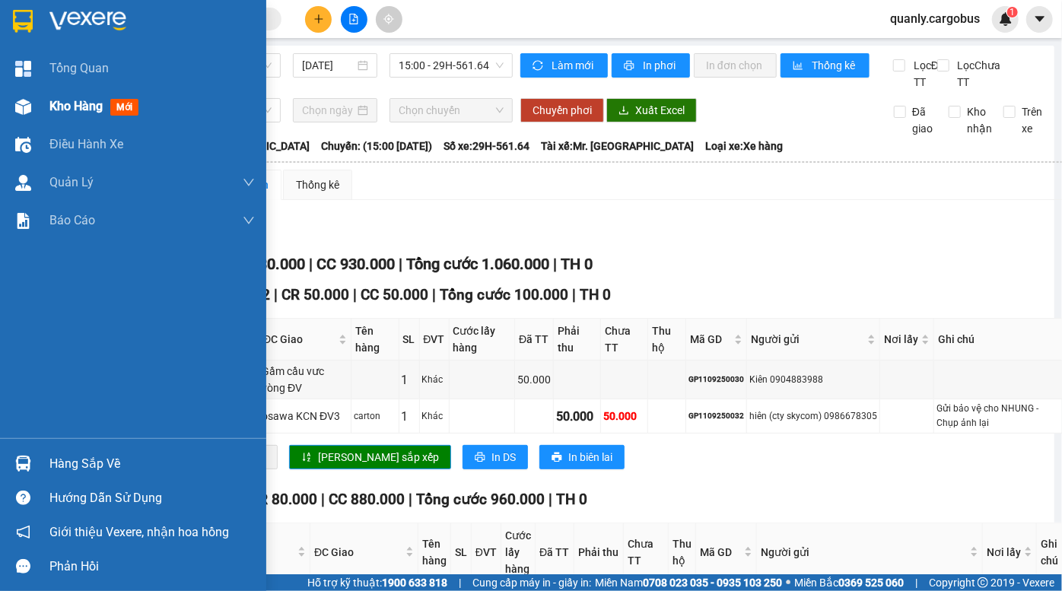
click at [50, 106] on span "Kho hàng" at bounding box center [75, 106] width 53 height 14
